Goal: Navigation & Orientation: Go to known website

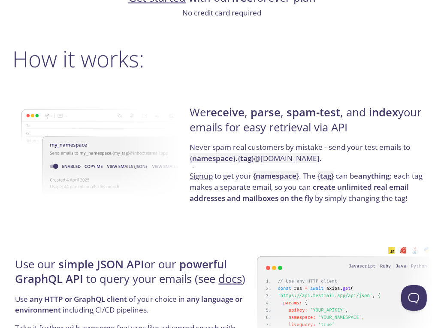
scroll to position [589, 0]
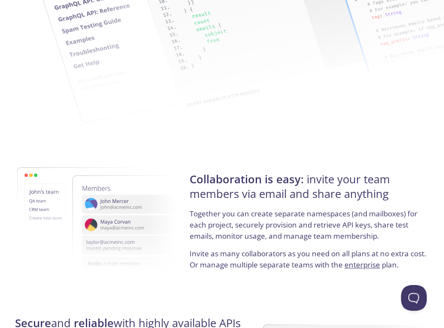
scroll to position [1350, 0]
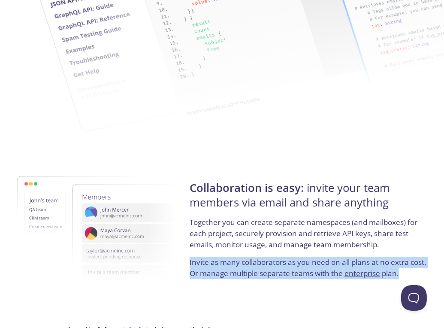
drag, startPoint x: 434, startPoint y: 268, endPoint x: 431, endPoint y: 240, distance: 28.5
